Goal: Information Seeking & Learning: Find specific page/section

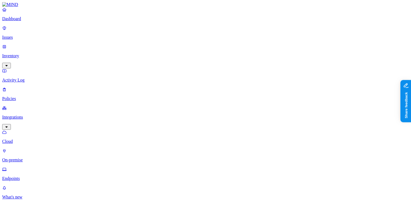
scroll to position [178, 0]
click at [32, 21] on p "Dashboard" at bounding box center [205, 18] width 407 height 5
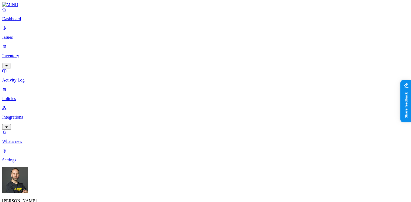
click at [34, 35] on p "Issues" at bounding box center [205, 37] width 407 height 5
click at [37, 21] on p "Dashboard" at bounding box center [205, 18] width 407 height 5
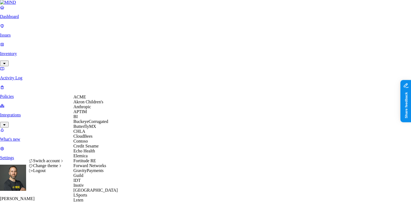
scroll to position [83, 0]
click at [101, 148] on div "Echo Health" at bounding box center [99, 150] width 53 height 5
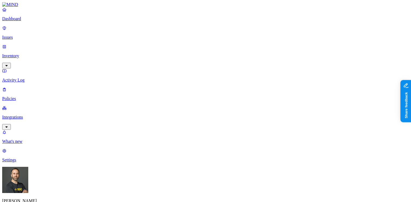
click at [44, 35] on p "Issues" at bounding box center [205, 37] width 407 height 5
click at [41, 21] on p "Dashboard" at bounding box center [205, 18] width 407 height 5
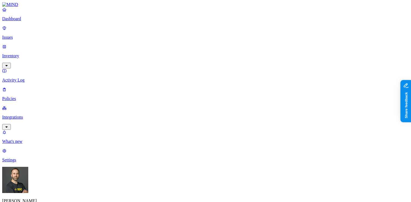
click at [39, 47] on link "Inventory" at bounding box center [205, 55] width 407 height 23
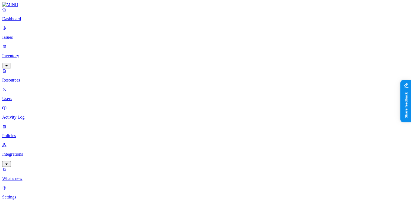
click at [36, 21] on p "Dashboard" at bounding box center [205, 18] width 407 height 5
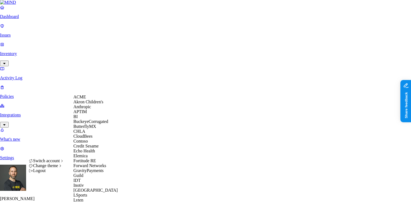
scroll to position [234, 0]
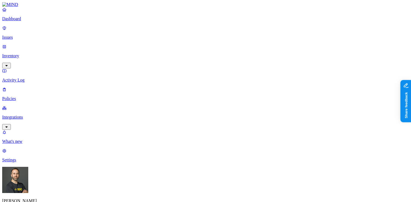
click at [34, 53] on p "Inventory" at bounding box center [205, 55] width 407 height 5
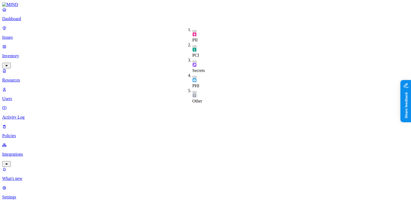
click at [193, 30] on button "button" at bounding box center [195, 31] width 4 height 2
click at [193, 30] on button "button" at bounding box center [195, 30] width 4 height 6
click at [193, 45] on button "button" at bounding box center [195, 46] width 4 height 2
click at [193, 42] on button "button" at bounding box center [195, 45] width 4 height 6
click at [193, 61] on button "button" at bounding box center [195, 62] width 4 height 2
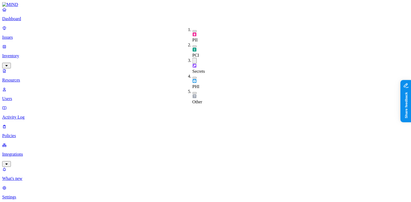
click at [193, 58] on button "button" at bounding box center [195, 61] width 4 height 6
click at [193, 76] on button "button" at bounding box center [195, 77] width 4 height 2
click at [193, 73] on button "button" at bounding box center [195, 76] width 4 height 6
click at [193, 91] on button "button" at bounding box center [195, 92] width 4 height 2
click at [193, 88] on button "button" at bounding box center [195, 91] width 4 height 6
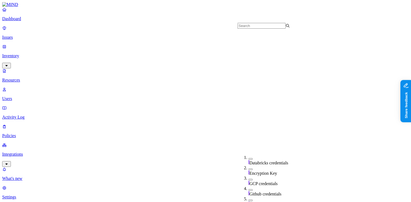
scroll to position [169, 0]
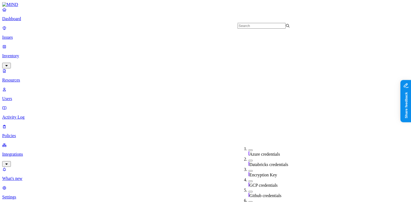
scroll to position [146, 0]
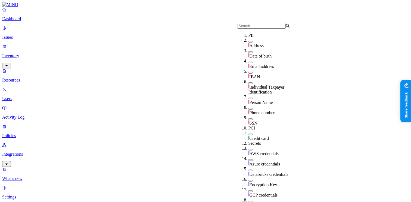
scroll to position [37, 0]
click at [249, 118] on button "button" at bounding box center [251, 119] width 4 height 2
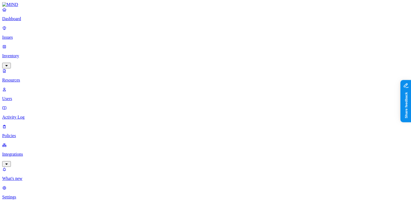
scroll to position [0, 0]
type input "ג"
type input "death"
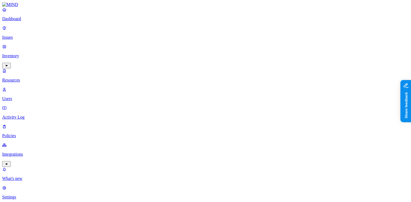
click at [35, 21] on link "Dashboard" at bounding box center [205, 14] width 407 height 14
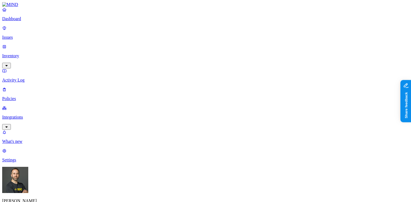
click at [42, 35] on p "Issues" at bounding box center [205, 37] width 407 height 5
click at [37, 21] on p "Dashboard" at bounding box center [205, 18] width 407 height 5
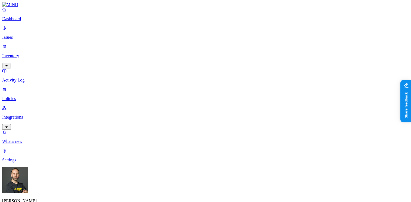
drag, startPoint x: 125, startPoint y: 160, endPoint x: 146, endPoint y: 160, distance: 20.7
drag, startPoint x: 196, startPoint y: 160, endPoint x: 172, endPoint y: 160, distance: 23.4
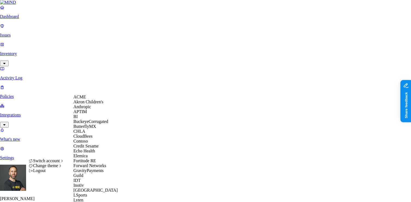
click at [96, 99] on div "ACME" at bounding box center [99, 96] width 53 height 5
